Goal: Find contact information: Find contact information

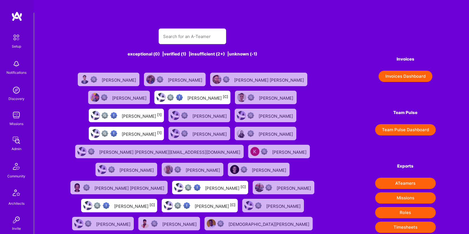
click at [203, 29] on input "text" at bounding box center [192, 36] width 59 height 14
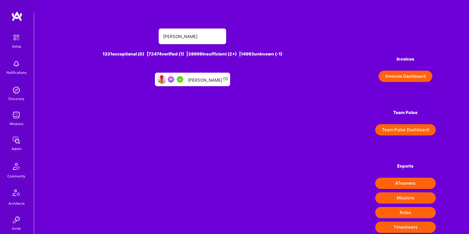
type input "[PERSON_NAME]"
click at [206, 76] on div "[PERSON_NAME] [1]" at bounding box center [208, 79] width 40 height 7
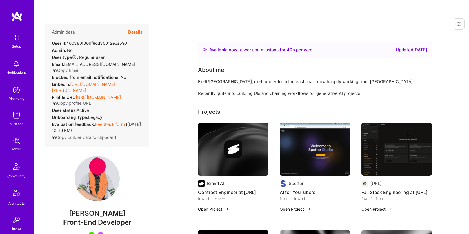
click at [79, 67] on button "Copy Email" at bounding box center [66, 70] width 26 height 6
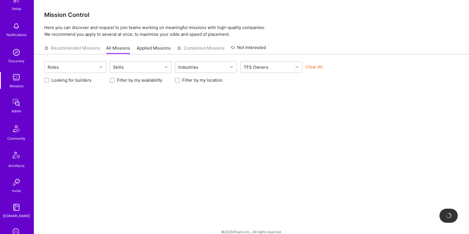
scroll to position [127, 0]
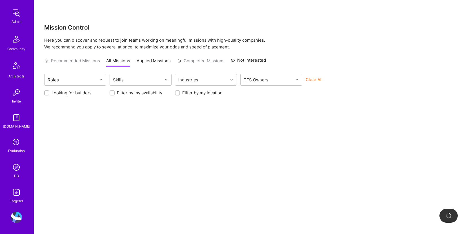
click at [11, 164] on img at bounding box center [16, 167] width 11 height 11
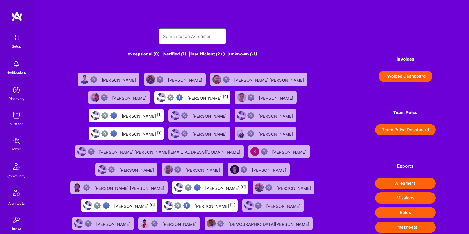
click at [184, 29] on input "text" at bounding box center [192, 36] width 59 height 14
paste input "Chris Hampton"
type input "Chris Hampton"
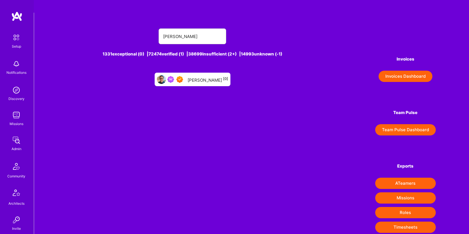
click at [199, 73] on link "Chris Hampton [0]" at bounding box center [192, 79] width 80 height 18
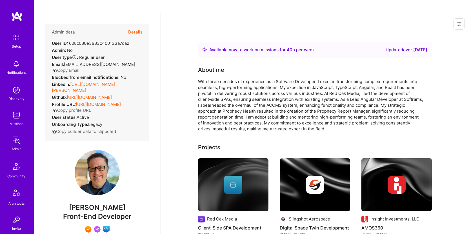
click at [74, 67] on button "Copy Email" at bounding box center [66, 70] width 26 height 6
click at [77, 67] on button "Copy Email" at bounding box center [66, 70] width 26 height 6
